Goal: Task Accomplishment & Management: Manage account settings

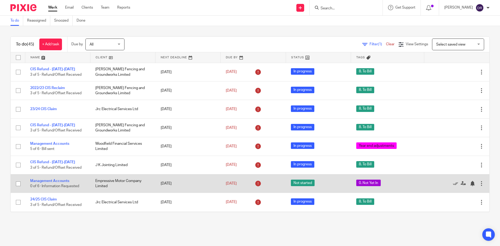
scroll to position [104, 0]
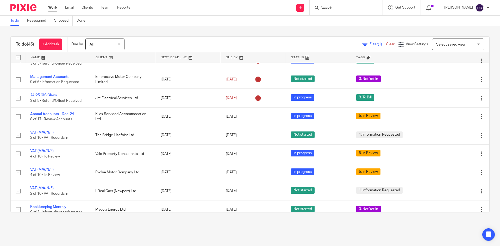
click at [336, 10] on input "Search" at bounding box center [343, 8] width 47 height 5
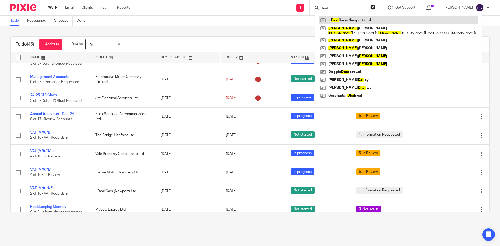
type input "deal"
click at [345, 22] on link at bounding box center [398, 20] width 159 height 8
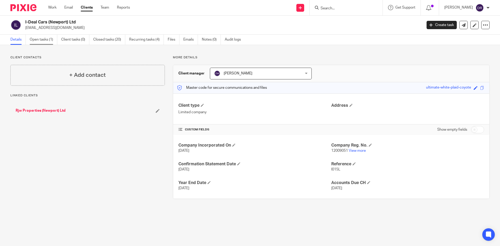
click at [41, 42] on link "Open tasks (1)" at bounding box center [44, 40] width 28 height 10
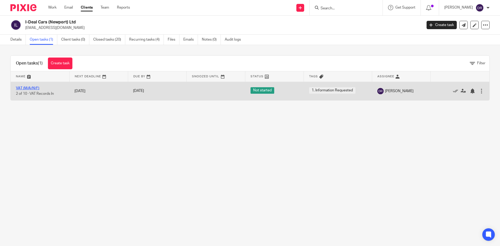
click at [29, 88] on link "VAT (M/A/N/F)" at bounding box center [27, 88] width 23 height 4
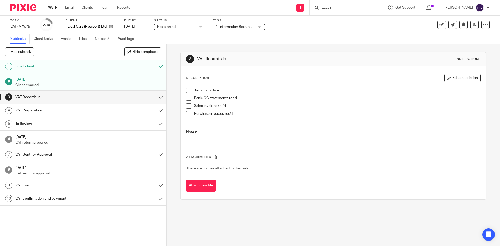
click at [224, 29] on span "1. Information Requested" at bounding box center [235, 26] width 39 height 5
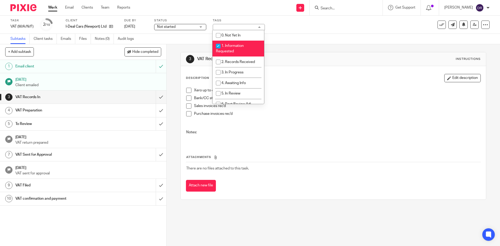
click at [230, 46] on span "1. Information Requested" at bounding box center [230, 48] width 28 height 9
checkbox input "false"
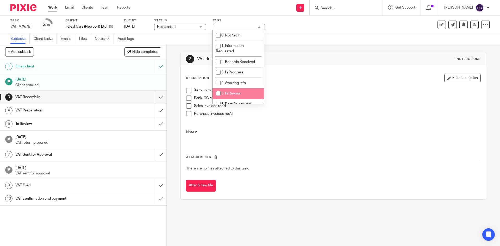
click at [231, 92] on span "5. In Review" at bounding box center [230, 94] width 19 height 4
checkbox input "true"
click at [174, 85] on div "3 VAT Records In Instructions Description Edit description Xero up to date Bank…" at bounding box center [333, 145] width 333 height 202
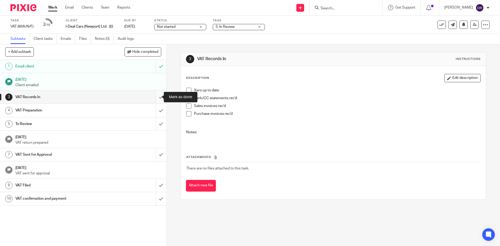
click at [155, 96] on input "submit" at bounding box center [83, 97] width 166 height 13
click at [155, 108] on input "submit" at bounding box center [83, 110] width 166 height 13
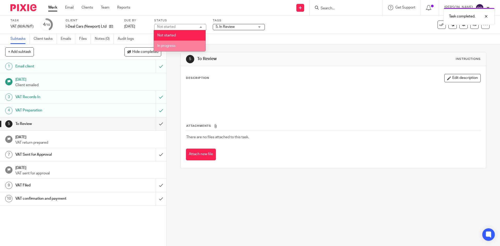
click at [182, 43] on li "In progress" at bounding box center [180, 46] width 52 height 11
click at [173, 56] on div "5 To Review Instructions Description Edit description Attachments There are no …" at bounding box center [333, 145] width 333 height 202
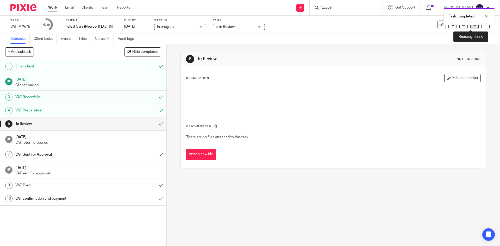
click at [472, 26] on icon at bounding box center [474, 25] width 4 height 4
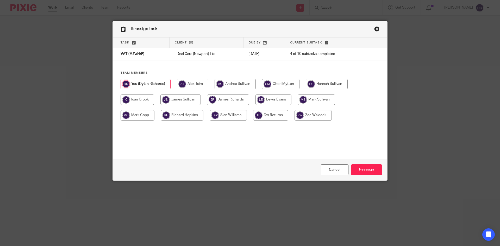
click at [307, 113] on input "radio" at bounding box center [312, 115] width 37 height 10
radio input "true"
click at [363, 167] on input "Reassign" at bounding box center [366, 169] width 31 height 11
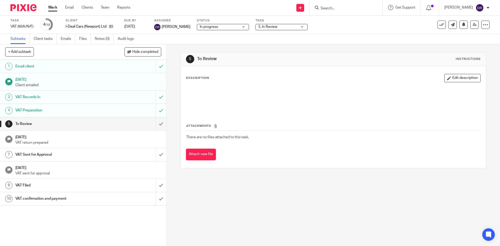
click at [24, 6] on img at bounding box center [23, 7] width 26 height 7
